Goal: Navigation & Orientation: Find specific page/section

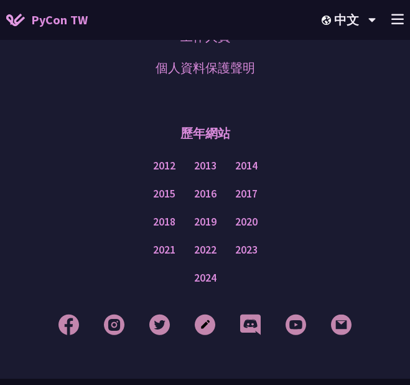
scroll to position [6698, 0]
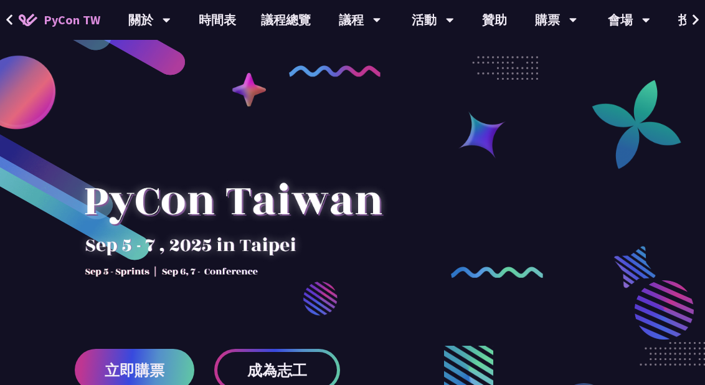
click at [410, 17] on icon at bounding box center [696, 20] width 8 height 12
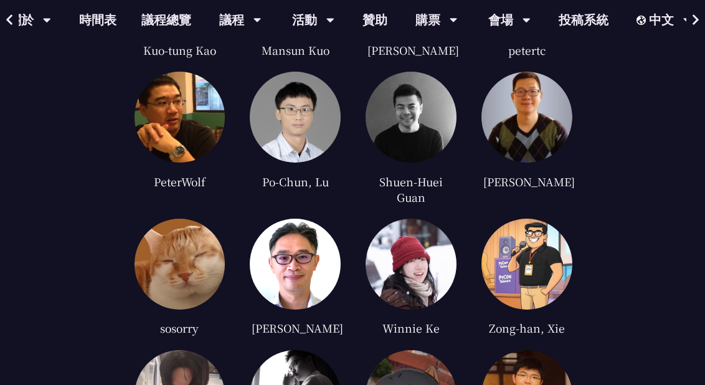
scroll to position [3298, 0]
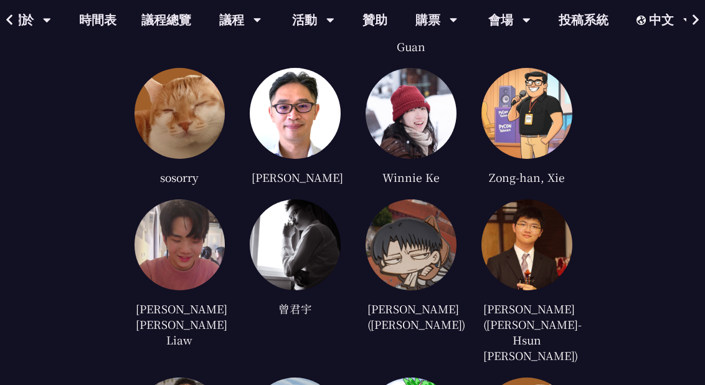
click at [410, 209] on img at bounding box center [526, 244] width 91 height 91
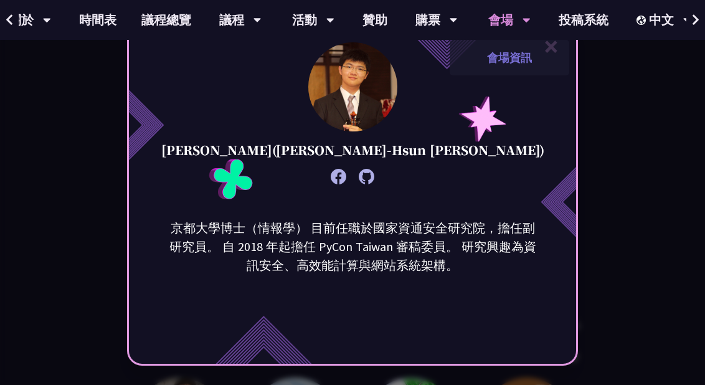
click at [410, 45] on link "會場資訊" at bounding box center [510, 57] width 120 height 29
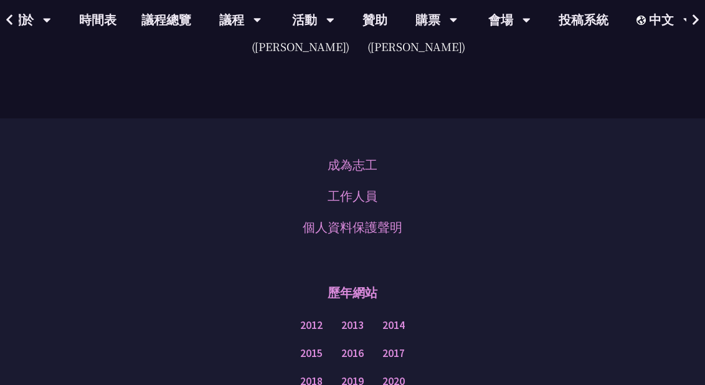
scroll to position [3725, 0]
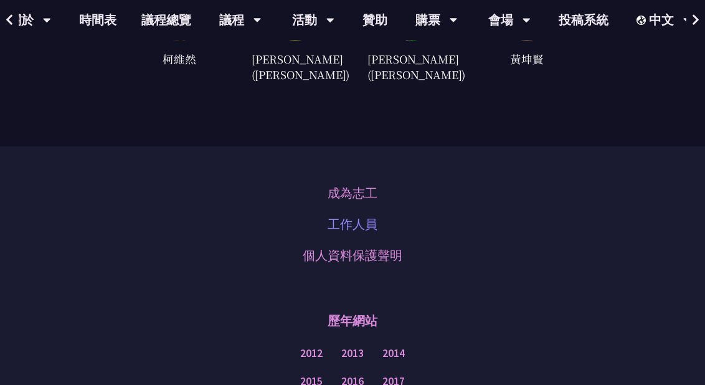
click at [361, 215] on link "工作人員" at bounding box center [353, 224] width 50 height 19
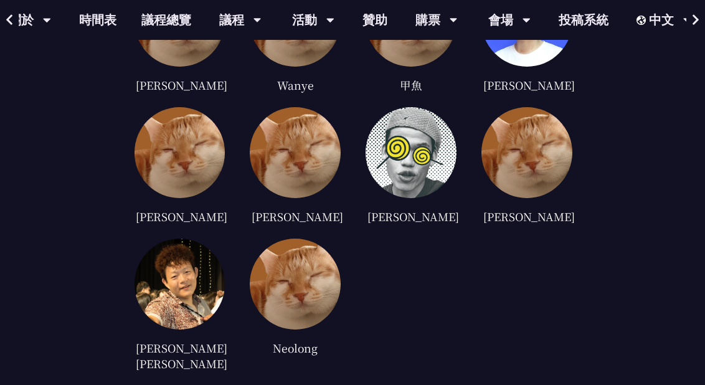
scroll to position [1715, 0]
